Goal: Task Accomplishment & Management: Manage account settings

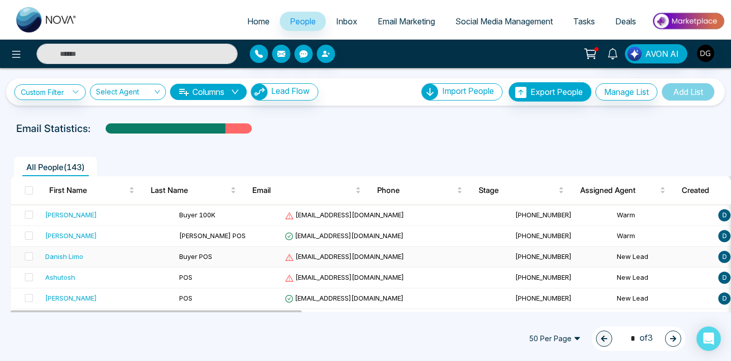
click at [79, 253] on div "Danish Limo" at bounding box center [64, 256] width 38 height 10
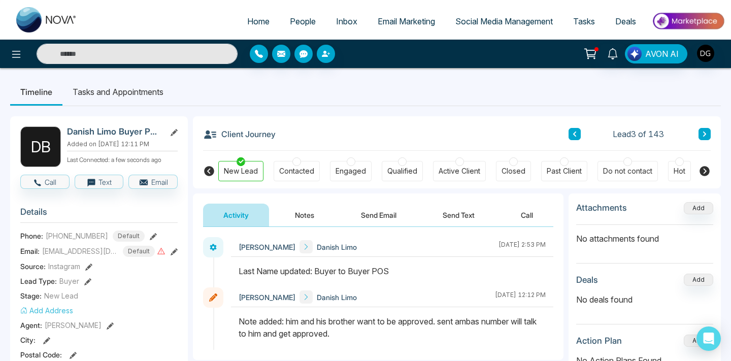
click at [304, 212] on button "Notes" at bounding box center [305, 214] width 60 height 23
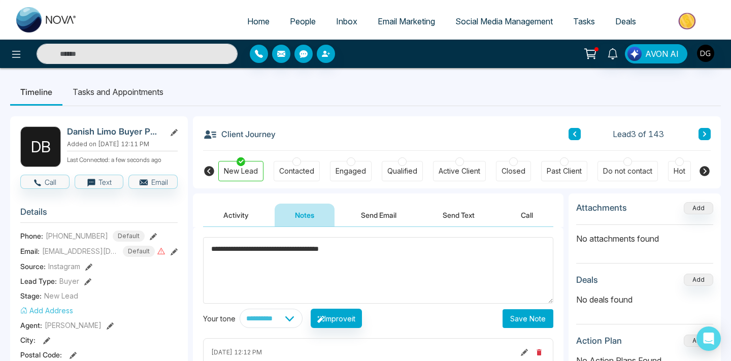
click at [318, 252] on textarea "**********" at bounding box center [378, 270] width 350 height 66
click at [346, 256] on textarea "**********" at bounding box center [378, 270] width 350 height 66
type textarea "**********"
click at [505, 314] on button "Save Note" at bounding box center [527, 318] width 51 height 19
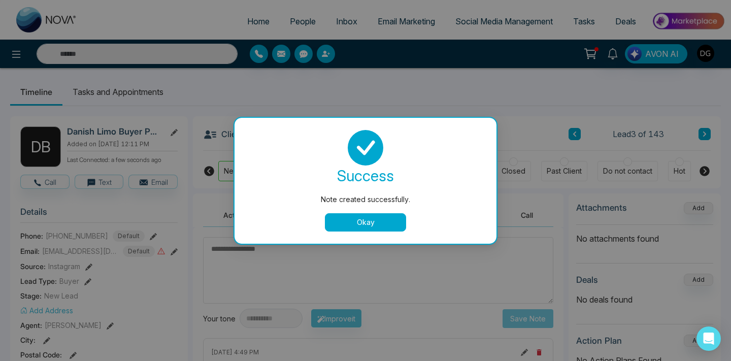
click at [374, 220] on button "Okay" at bounding box center [365, 222] width 81 height 18
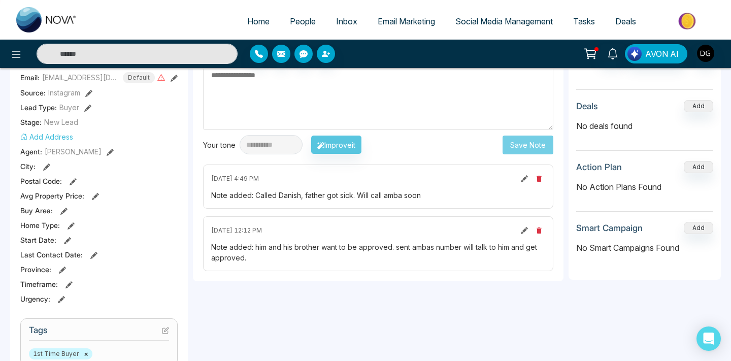
scroll to position [162, 0]
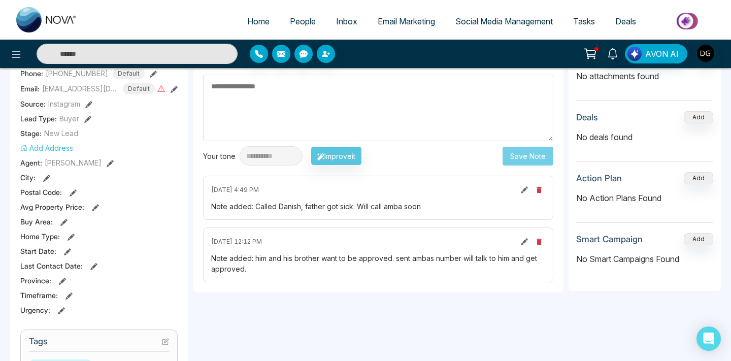
click at [299, 21] on span "People" at bounding box center [303, 21] width 26 height 10
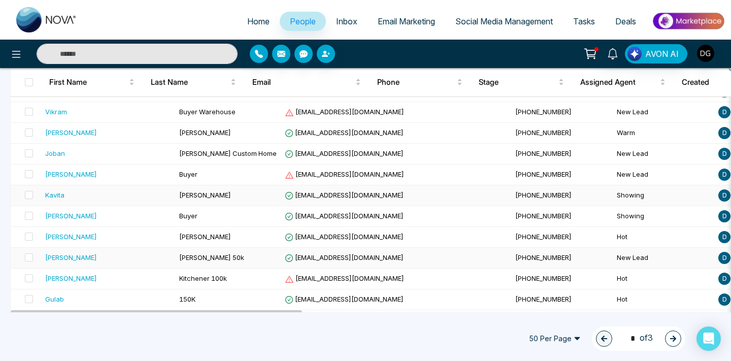
scroll to position [287, 0]
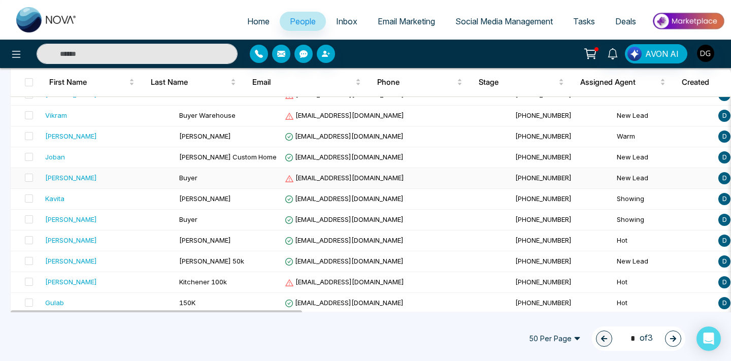
click at [99, 175] on div "[PERSON_NAME]" at bounding box center [108, 178] width 126 height 10
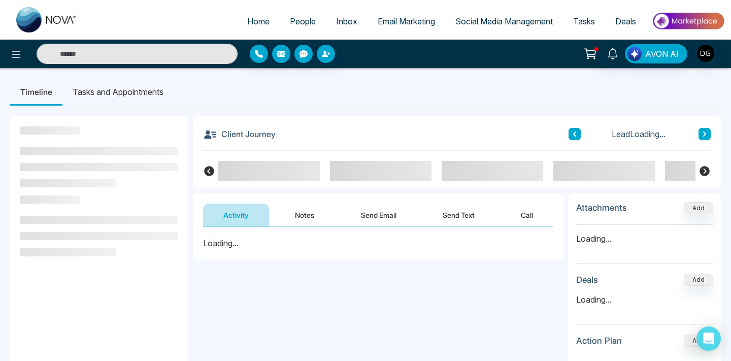
click at [313, 219] on button "Notes" at bounding box center [305, 214] width 60 height 23
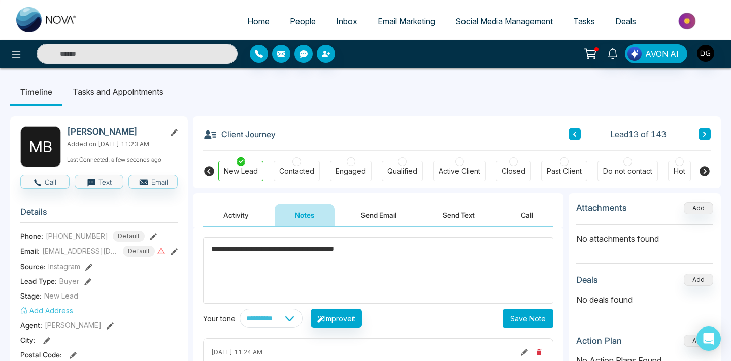
type textarea "**********"
click at [538, 326] on button "Save Note" at bounding box center [527, 318] width 51 height 19
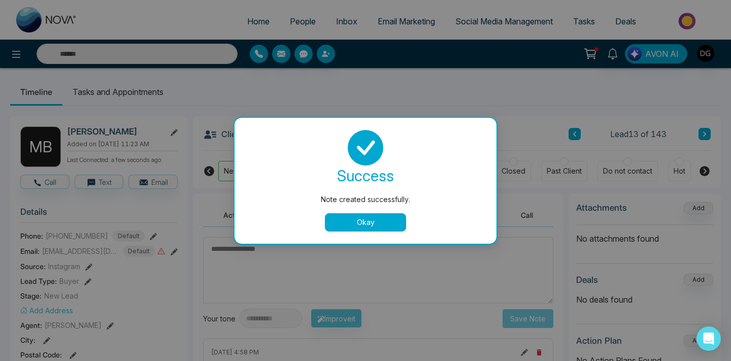
click at [360, 214] on button "Okay" at bounding box center [365, 222] width 81 height 18
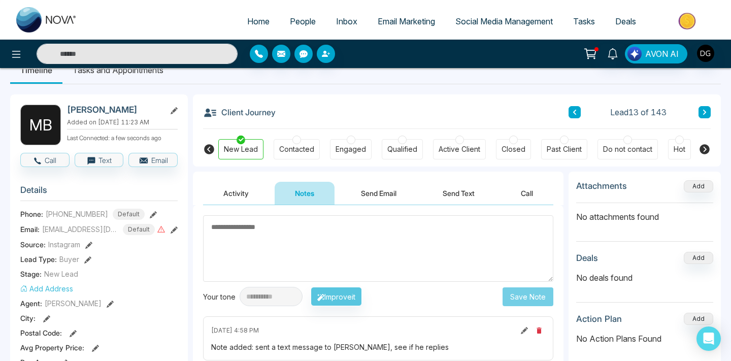
scroll to position [23, 0]
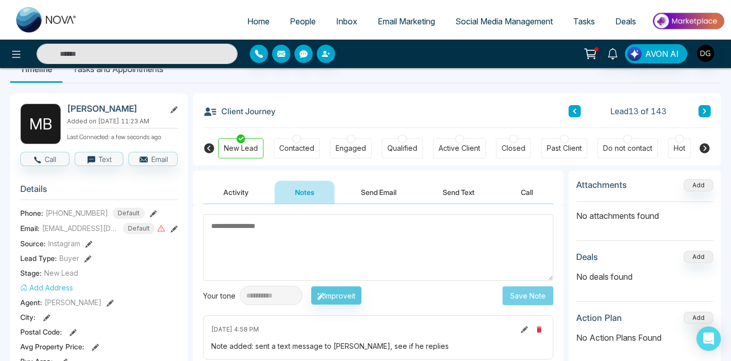
click at [290, 20] on span "People" at bounding box center [303, 21] width 26 height 10
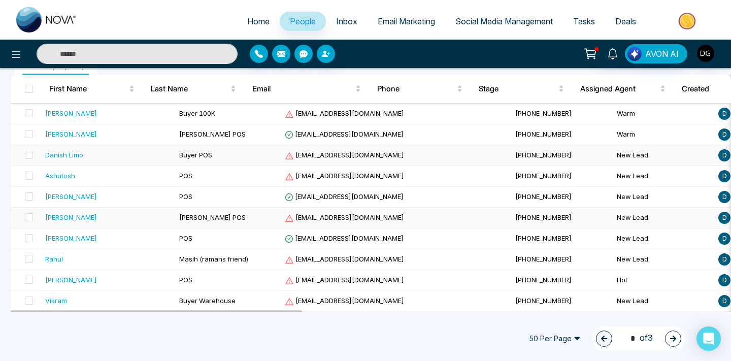
scroll to position [102, 0]
click at [121, 218] on div "[PERSON_NAME]" at bounding box center [108, 217] width 126 height 10
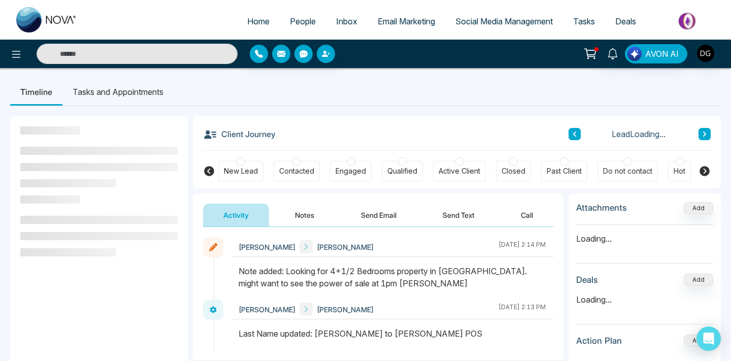
click at [299, 17] on span "People" at bounding box center [303, 21] width 26 height 10
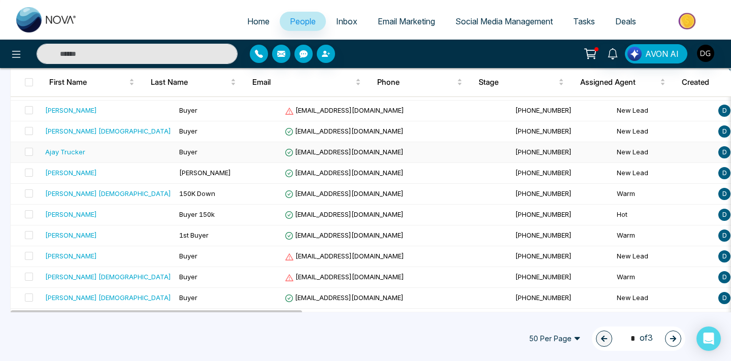
scroll to position [936, 0]
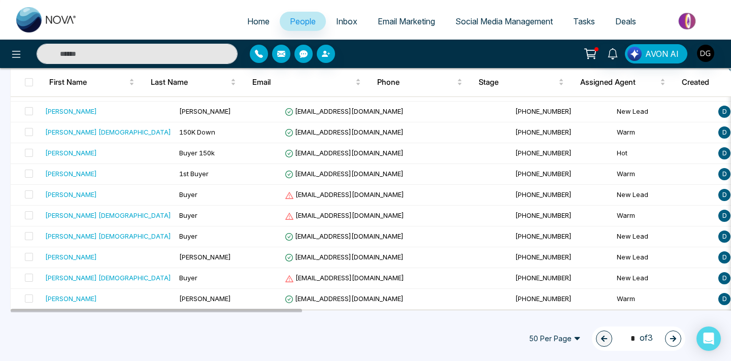
click at [671, 335] on icon "button" at bounding box center [672, 338] width 7 height 7
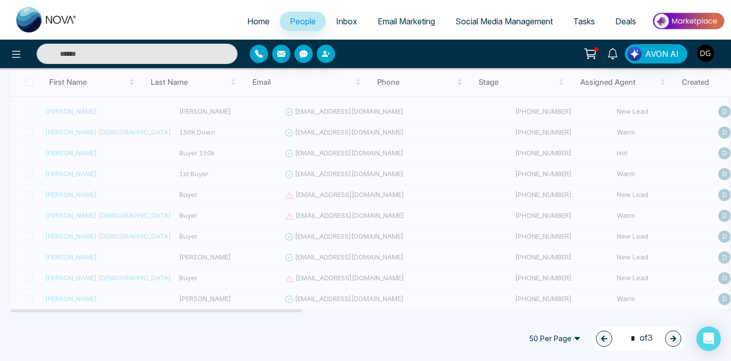
type input "*"
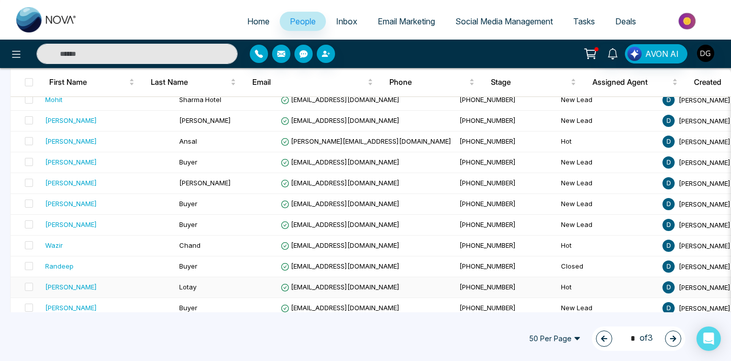
scroll to position [905, 0]
